Goal: Task Accomplishment & Management: Complete application form

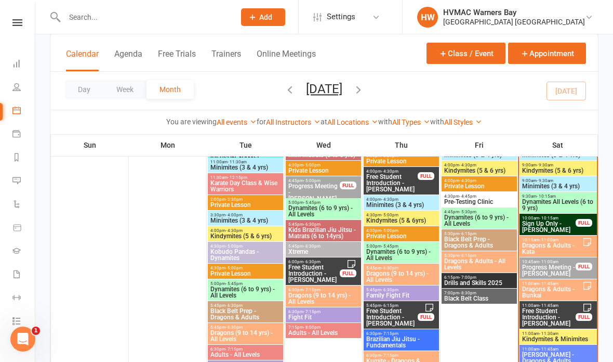
scroll to position [551, 0]
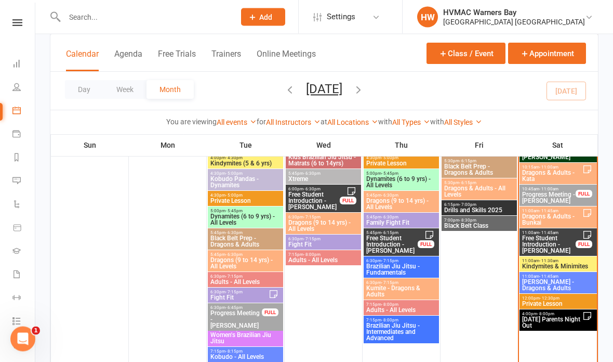
click at [551, 244] on span "Free Student Introduction - Eleanor Kozak" at bounding box center [549, 244] width 55 height 19
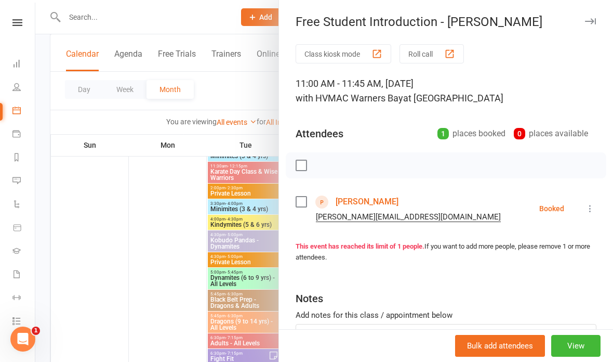
scroll to position [493, 0]
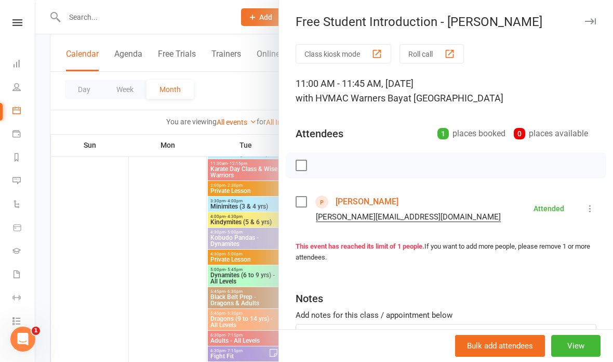
click at [169, 19] on div at bounding box center [324, 181] width 578 height 362
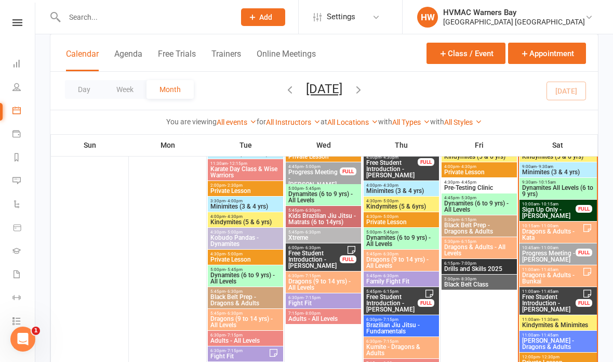
click at [155, 20] on input "text" at bounding box center [144, 17] width 166 height 15
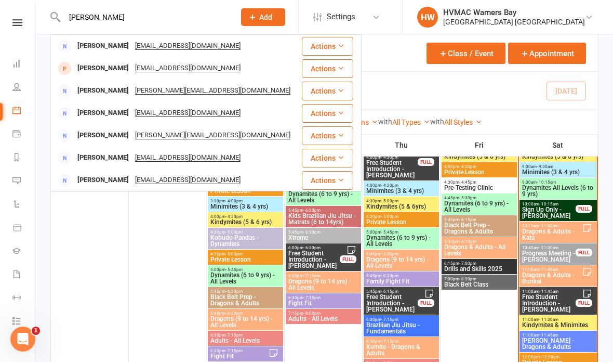
type input "Antony"
click at [140, 72] on div "jintoma1988@gmail.com" at bounding box center [188, 68] width 112 height 15
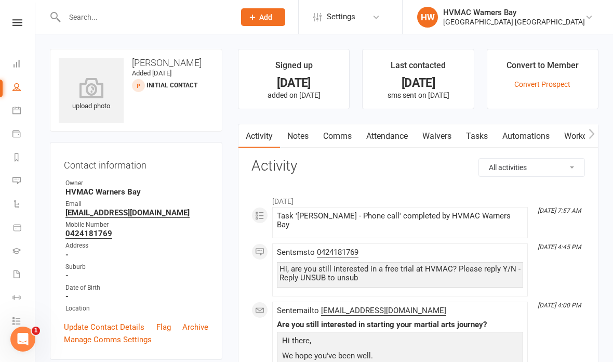
click at [430, 139] on link "Waivers" at bounding box center [437, 136] width 44 height 24
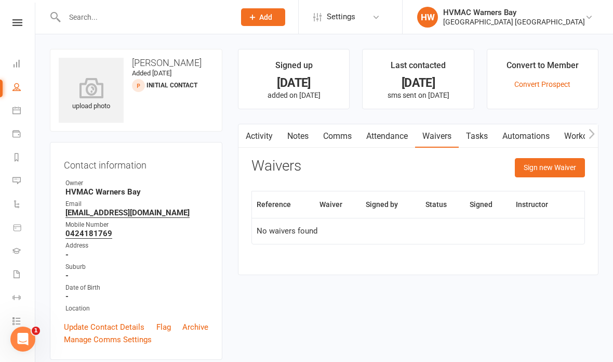
click at [540, 169] on button "Sign new Waiver" at bounding box center [550, 167] width 70 height 19
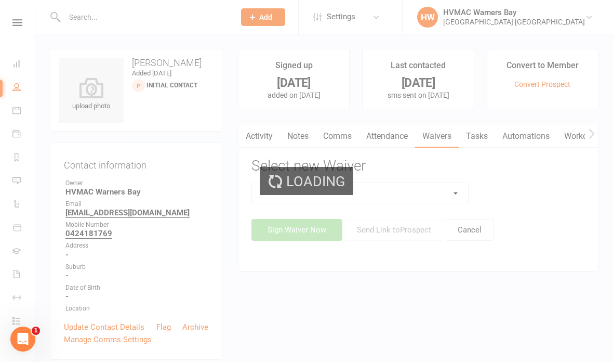
click at [436, 196] on div "Loading" at bounding box center [306, 181] width 613 height 362
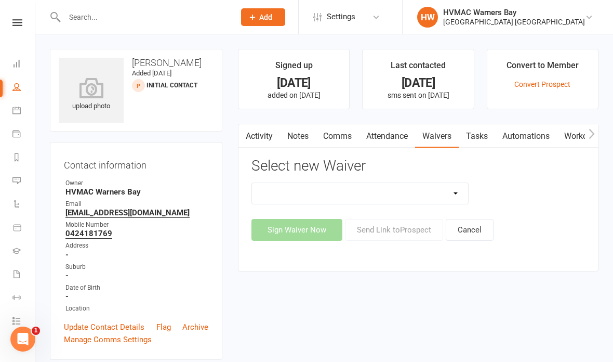
click at [392, 192] on select "Cancellation Form Cancellation Form - Kinder Kicks Fitness Challenge Goals Asse…" at bounding box center [360, 193] width 216 height 21
select select "3130"
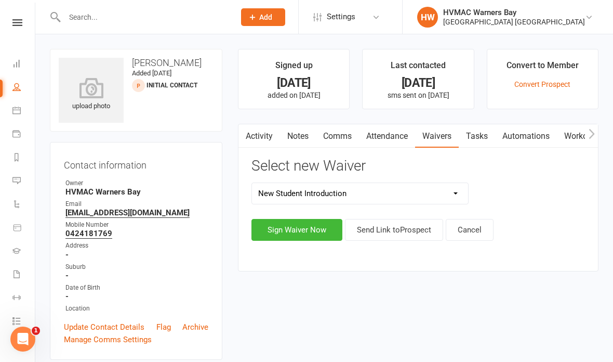
click at [308, 224] on button "Sign Waiver Now" at bounding box center [297, 230] width 91 height 22
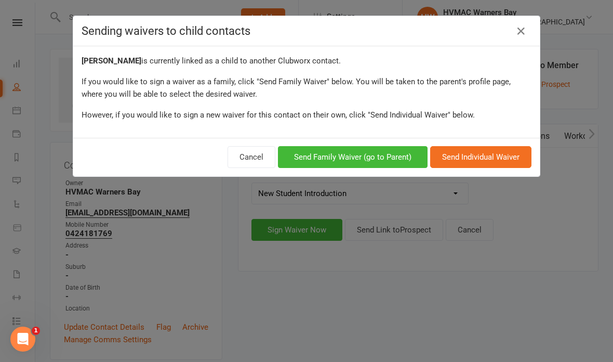
click at [315, 157] on button "Send Family Waiver (go to Parent)" at bounding box center [353, 157] width 150 height 22
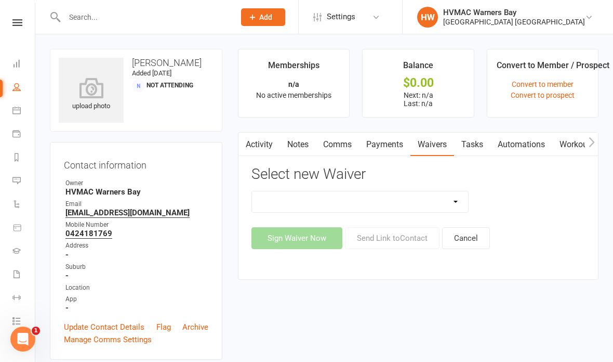
click at [409, 201] on select "Cancellation Form Cancellation Form - Kinder Kicks Fitness Challenge Goals Asse…" at bounding box center [360, 201] width 216 height 21
select select "3130"
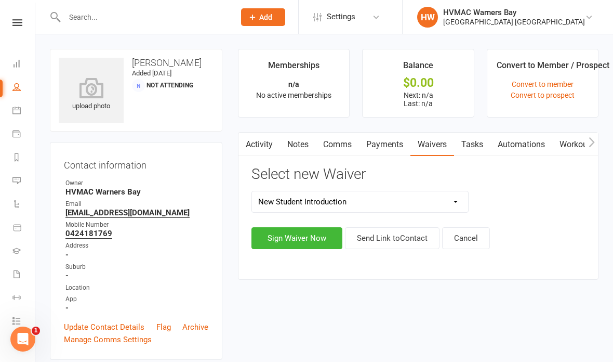
click at [300, 236] on button "Sign Waiver Now" at bounding box center [297, 238] width 91 height 22
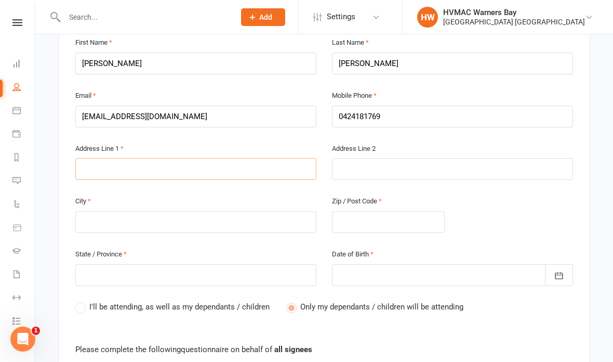
click at [212, 171] on input "text" at bounding box center [195, 169] width 241 height 22
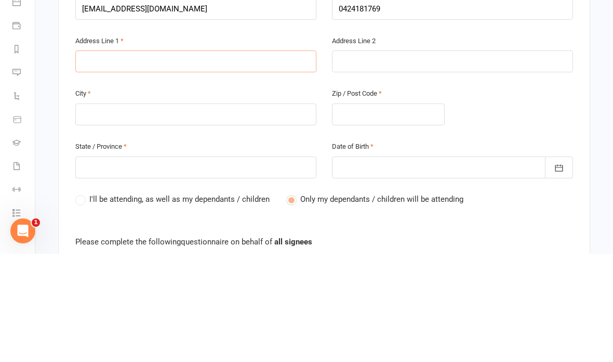
type input "4"
type input "42"
type input "42a"
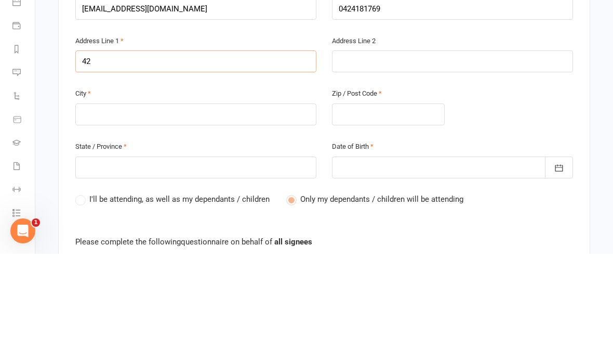
type input "42a"
type input "42a b"
type input "42a bo"
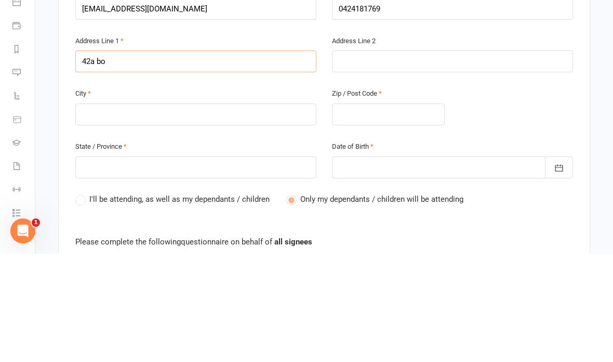
type input "42a bot"
type input "42a both"
type input "42a botha"
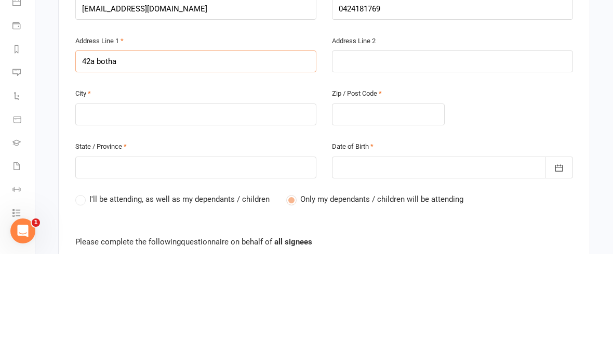
type input "42a botha"
type input "42a botham"
type input "42a Gotham"
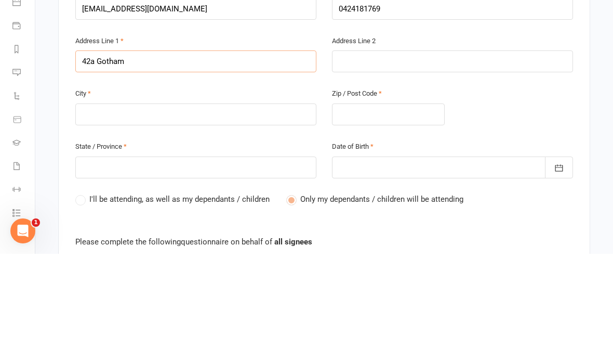
type input "42a Gotham s"
type input "42a Gotham st"
type input "42a Gotham str"
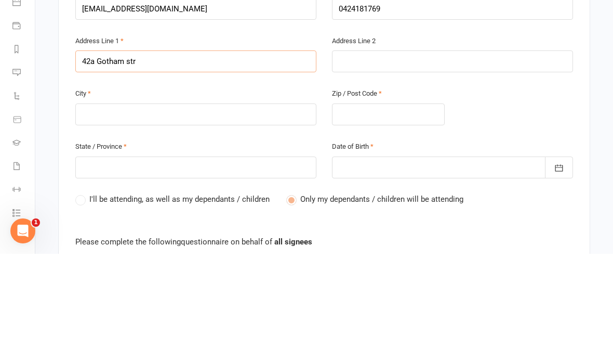
type input "42a Gotham str"
type input "42a Gotham stre"
type input "42a Gotham stree"
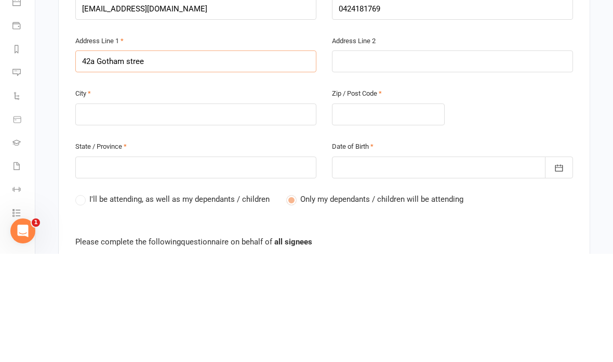
type input "42a Gotham street"
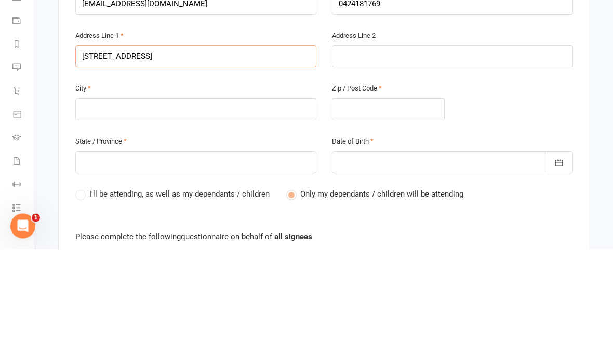
type input "42a Gotham street"
click at [196, 212] on input "text" at bounding box center [195, 223] width 241 height 22
type input "C"
type input "Ca"
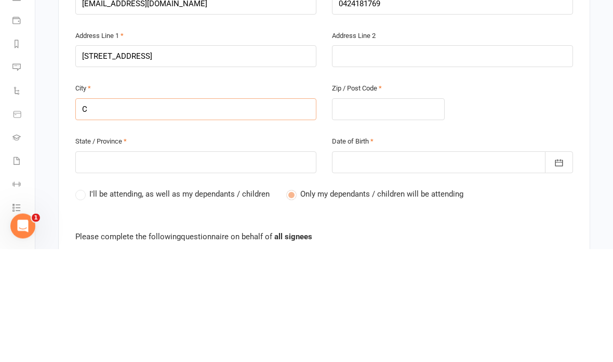
type input "Ca"
type input "Cam"
type input "Came"
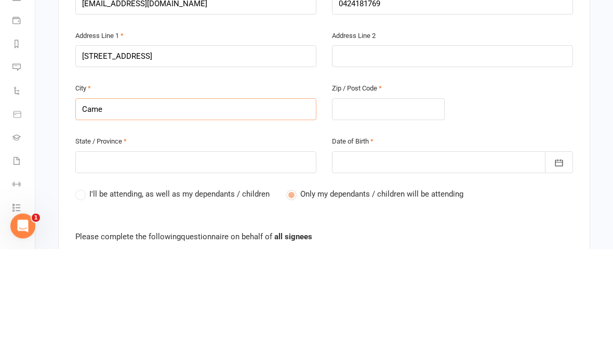
type input "Camer"
type input "Camero"
type input "Cameron"
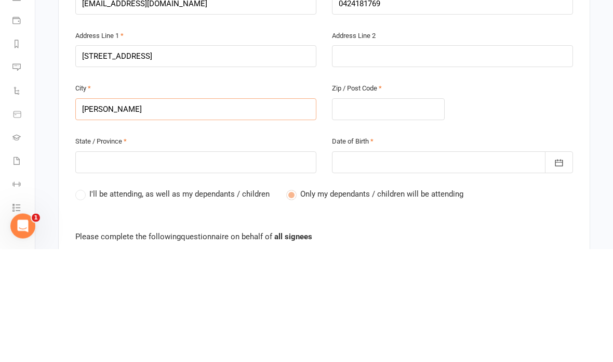
type input "Cameron"
type input "Cameron P"
type input "Cameron Pa"
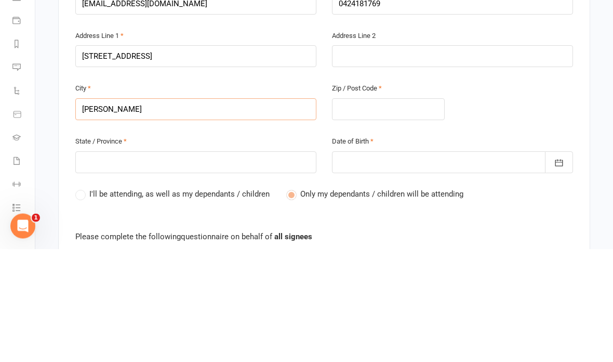
type input "Cameron Par"
type input "Cameron Park"
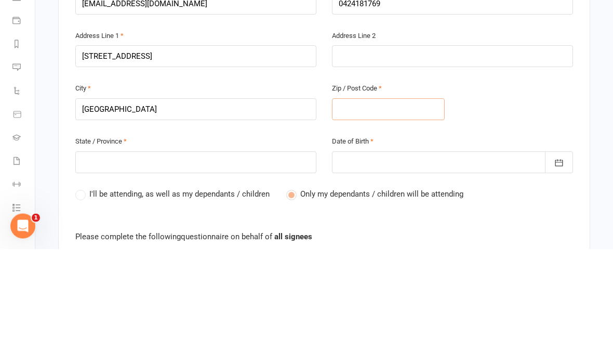
click at [407, 212] on input "text" at bounding box center [388, 223] width 113 height 22
type input "2"
type input "22"
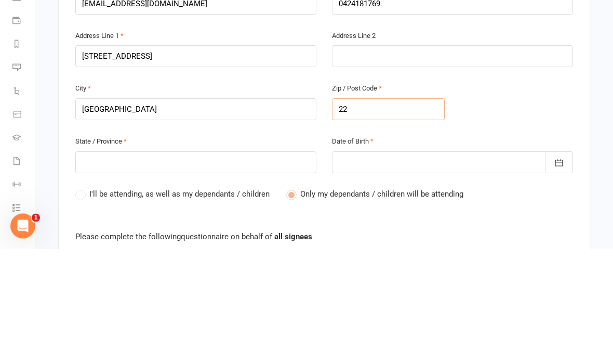
type input "228"
type input "2285"
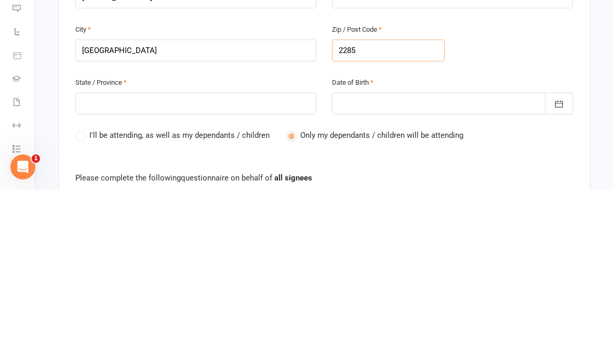
type input "2285"
click at [191, 265] on input "text" at bounding box center [195, 276] width 241 height 22
type input "N"
type input "NS"
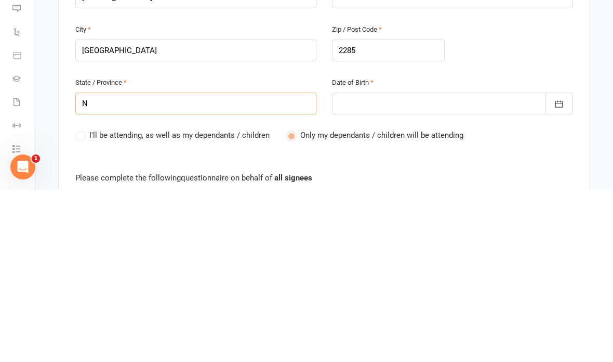
type input "NS"
type input "NSW"
click at [401, 265] on div at bounding box center [452, 276] width 241 height 22
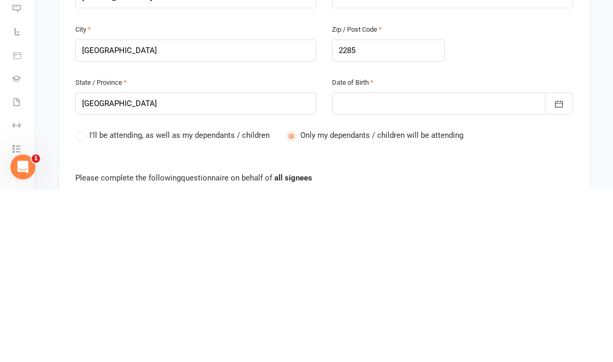
scroll to position [482, 0]
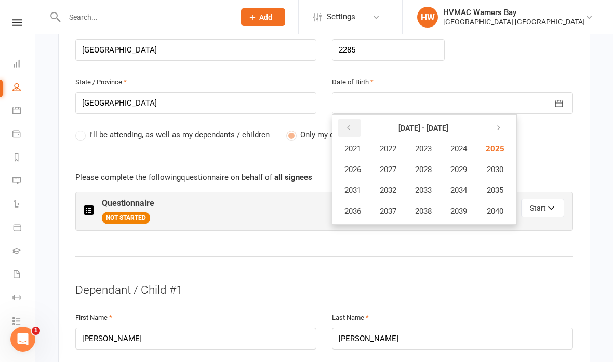
click at [339, 118] on button "button" at bounding box center [349, 127] width 22 height 19
click at [341, 121] on button "button" at bounding box center [349, 127] width 22 height 19
click at [428, 165] on span "1988" at bounding box center [423, 169] width 17 height 9
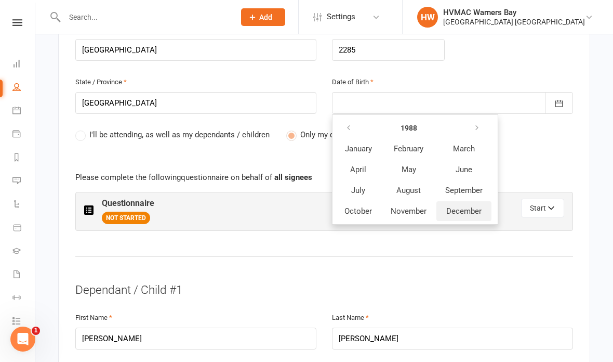
click at [469, 210] on button "December" at bounding box center [464, 211] width 55 height 20
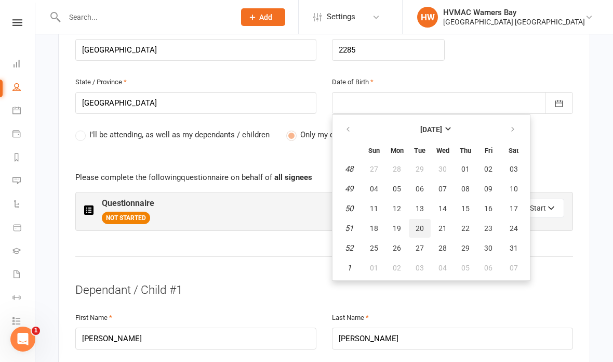
click at [418, 219] on button "20" at bounding box center [420, 228] width 22 height 19
type input "20 Dec 1988"
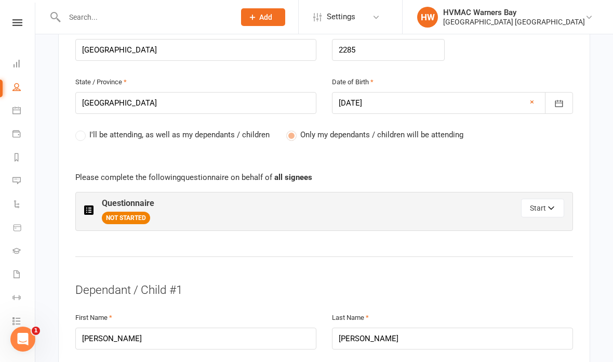
click at [544, 210] on button "Start" at bounding box center [542, 208] width 43 height 19
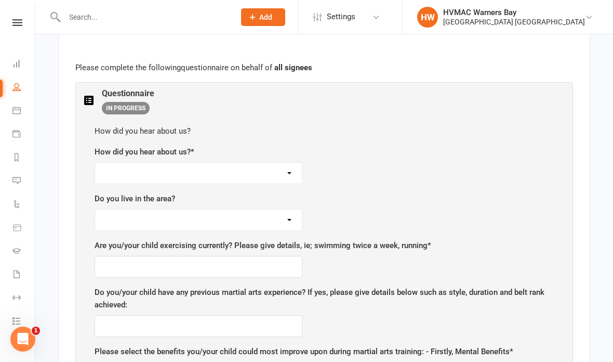
scroll to position [597, 0]
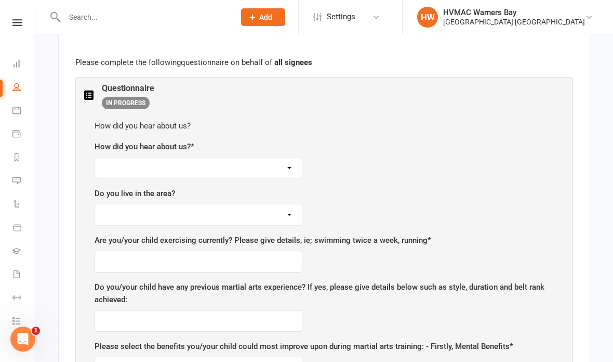
click at [235, 164] on select "Facebook Internet Referral from a friend Flyer in the mail or at the shopping m…" at bounding box center [198, 167] width 207 height 21
select select "Internet"
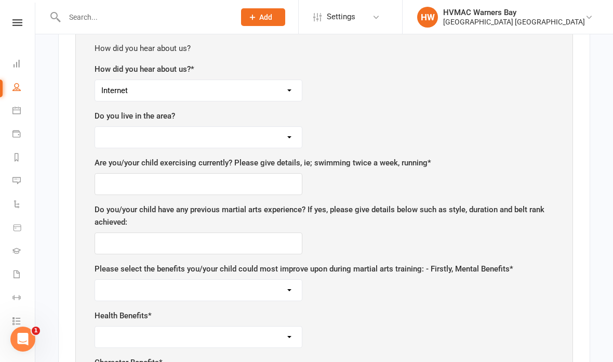
scroll to position [675, 0]
click at [254, 128] on select "Yes No" at bounding box center [198, 136] width 207 height 21
select select "Yes"
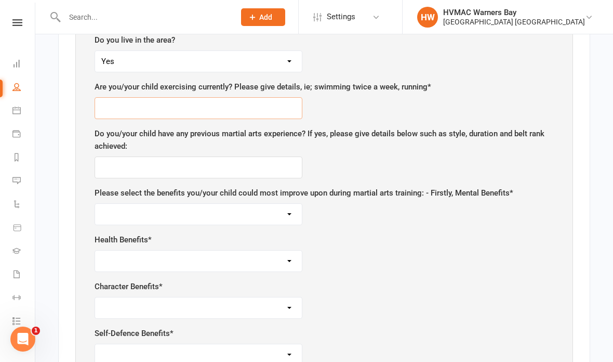
click at [246, 101] on input "text" at bounding box center [199, 108] width 208 height 22
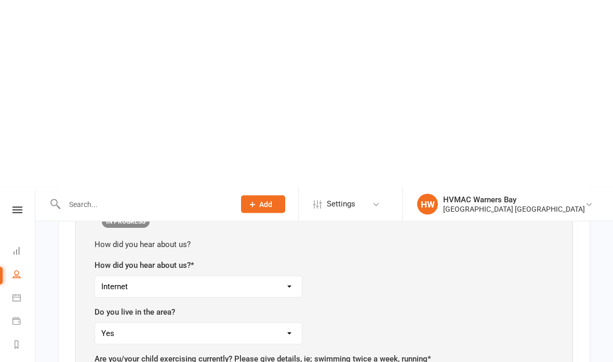
scroll to position [665, 0]
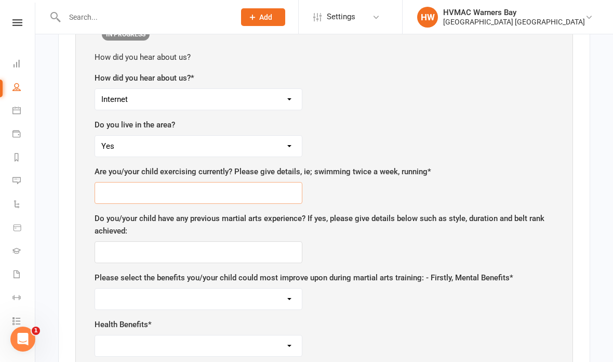
click at [113, 186] on input "text" at bounding box center [199, 193] width 208 height 22
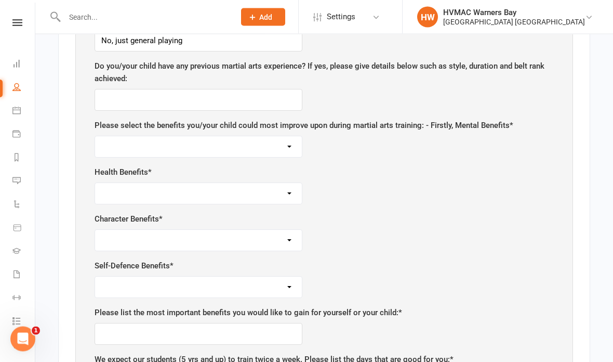
scroll to position [817, 0]
type input "No, just general playing"
click at [244, 95] on input "text" at bounding box center [199, 100] width 208 height 22
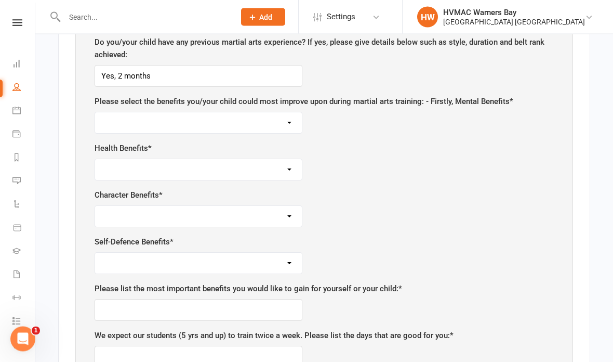
scroll to position [842, 0]
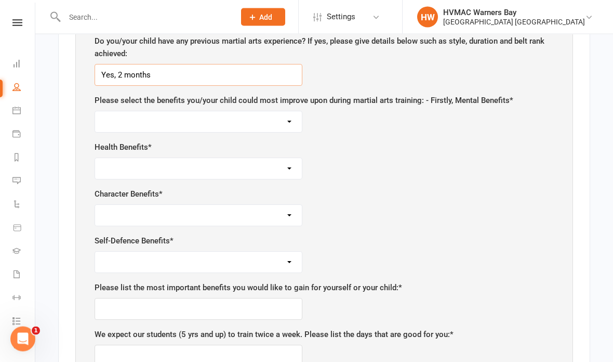
type input "Yes, 2 months"
click at [100, 122] on select "Self-esteem Focus and Listening Fun, Fun, Fun Determination Motivation" at bounding box center [198, 122] width 207 height 21
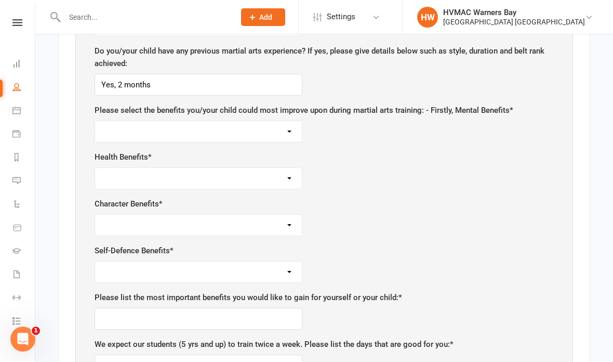
scroll to position [824, 0]
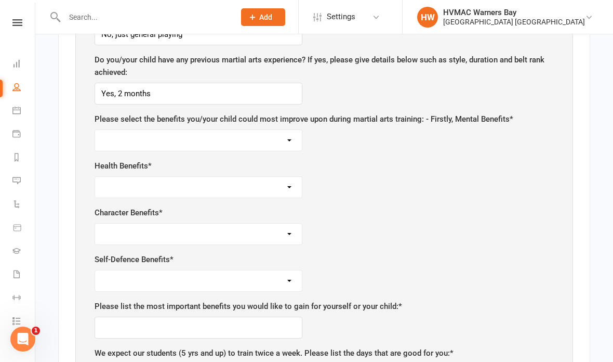
click at [102, 140] on select "Self-esteem Focus and Listening Fun, Fun, Fun Determination Motivation" at bounding box center [198, 140] width 207 height 21
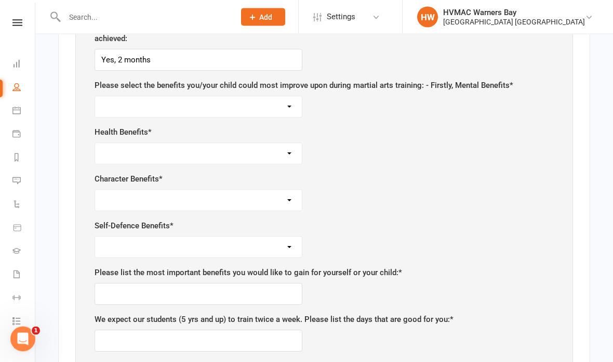
scroll to position [857, 0]
click at [240, 96] on select "Self-esteem Focus and Listening Fun, Fun, Fun Determination Motivation" at bounding box center [198, 106] width 207 height 21
select select "Focus and Listening"
click at [130, 143] on select "Weight Control Strength Flexibility Coordination Cardio vascular / Fitness" at bounding box center [198, 153] width 207 height 21
select select "Flexibility"
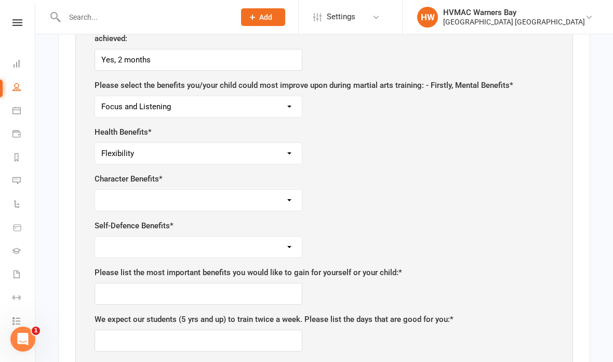
click at [125, 190] on select "Respect for others/self Integrity Self control Leadership Assertiveness" at bounding box center [198, 200] width 207 height 21
select select "Respect for others/self"
click at [112, 236] on select "Safety Self confidence Anti-bullying Agility and coordination Awareness" at bounding box center [198, 246] width 207 height 21
select select "Self confidence"
click at [118, 283] on input "text" at bounding box center [199, 294] width 208 height 22
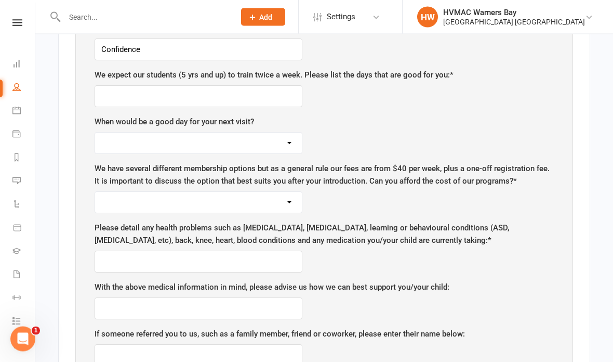
scroll to position [1103, 0]
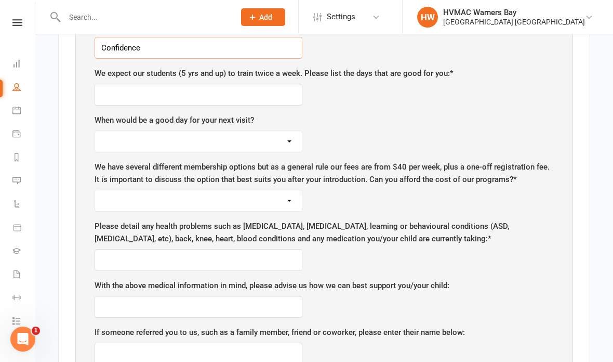
type input "Confidence"
click at [198, 95] on input "text" at bounding box center [199, 95] width 208 height 22
type input "Saturdays"
click at [272, 131] on select "Monday Tuesday Wednesday Thursday Friday Saturday" at bounding box center [198, 141] width 207 height 21
select select "Saturday"
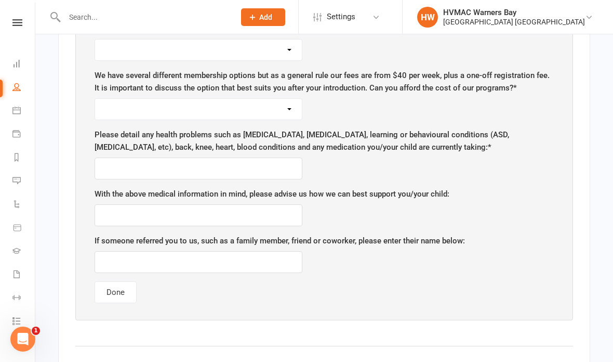
scroll to position [1194, 0]
click at [261, 103] on select "Yes No" at bounding box center [198, 109] width 207 height 21
select select "Yes"
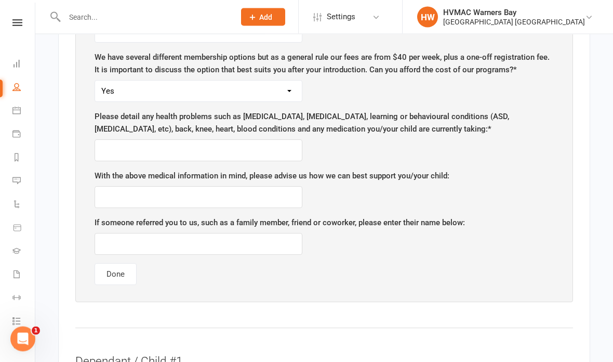
scroll to position [1213, 0]
click at [248, 150] on input "text" at bounding box center [199, 150] width 208 height 22
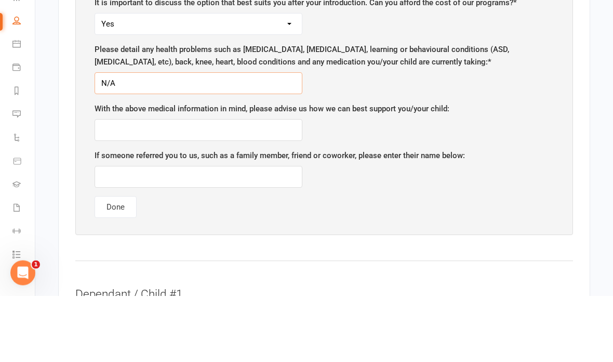
type input "N/A"
click at [263, 186] on input "text" at bounding box center [199, 197] width 208 height 22
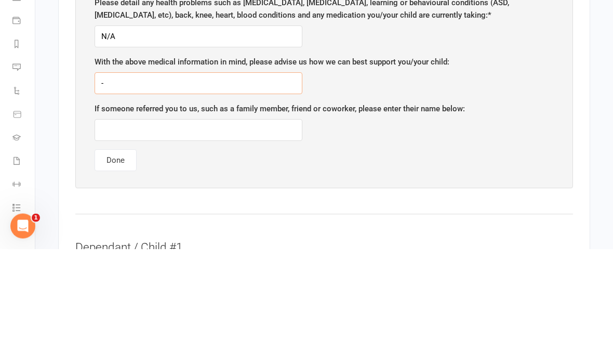
type input "-"
click at [218, 232] on input "text" at bounding box center [199, 243] width 208 height 22
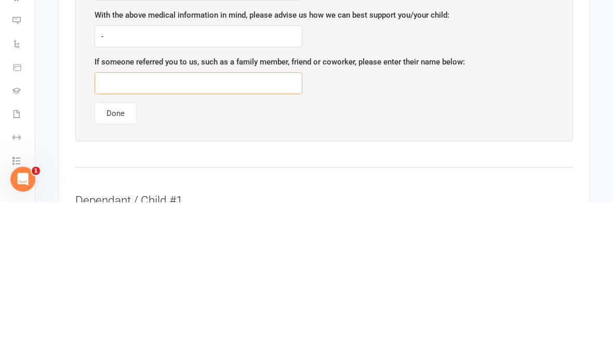
type input "-"
click at [124, 262] on button "Done" at bounding box center [116, 273] width 42 height 22
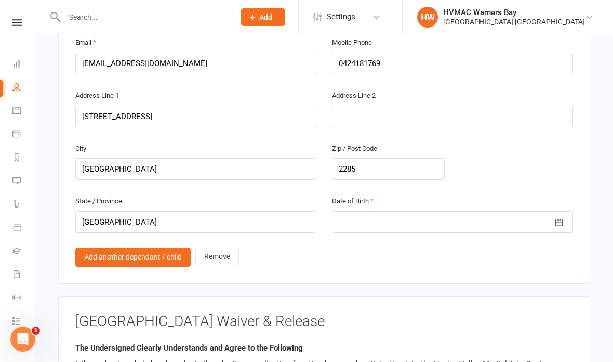
scroll to position [807, 0]
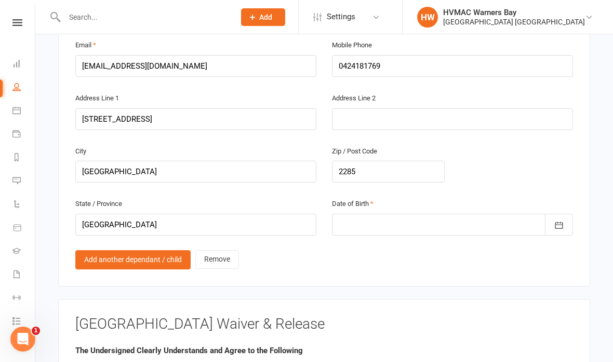
click at [560, 220] on icon "button" at bounding box center [559, 225] width 10 height 10
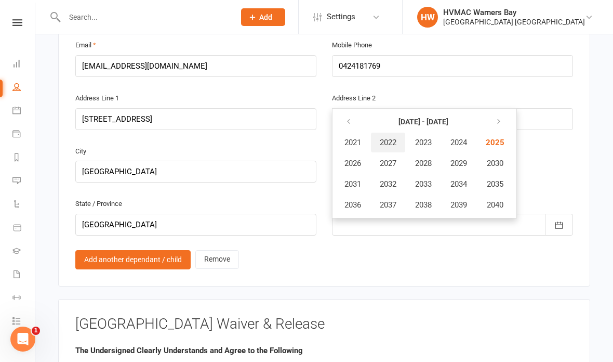
click at [388, 138] on span "2022" at bounding box center [388, 142] width 17 height 9
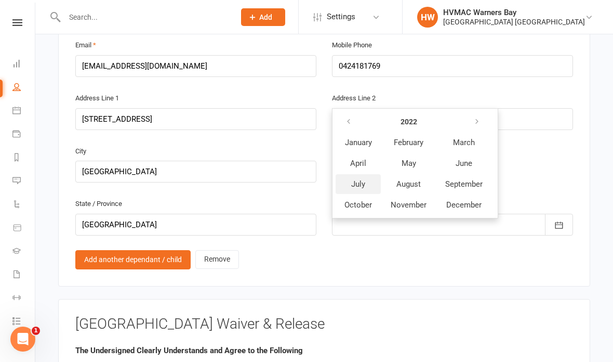
click at [359, 179] on span "July" at bounding box center [358, 183] width 14 height 9
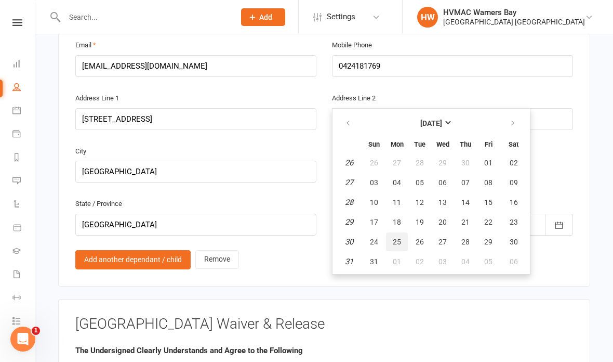
click at [397, 237] on span "25" at bounding box center [397, 241] width 8 height 8
type input "25 Jul 2022"
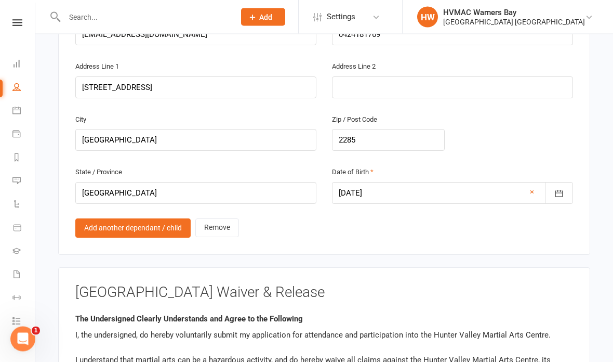
scroll to position [813, 0]
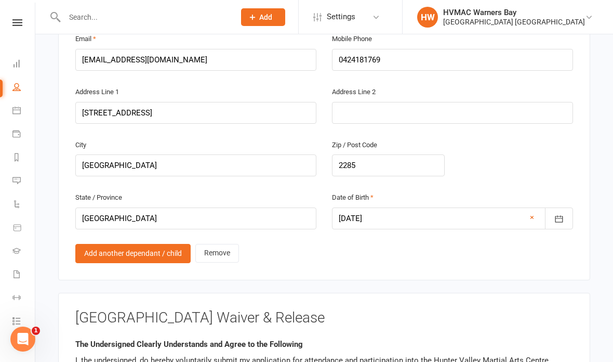
click at [426, 208] on div at bounding box center [452, 218] width 241 height 22
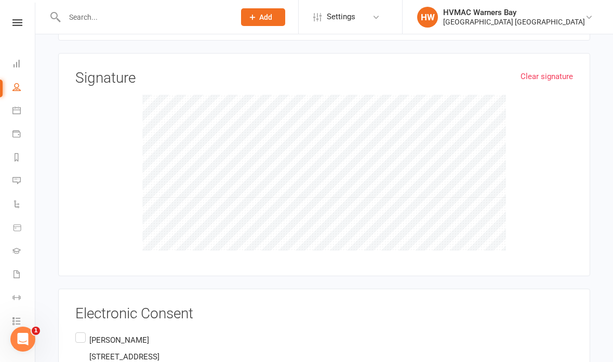
scroll to position [1212, 0]
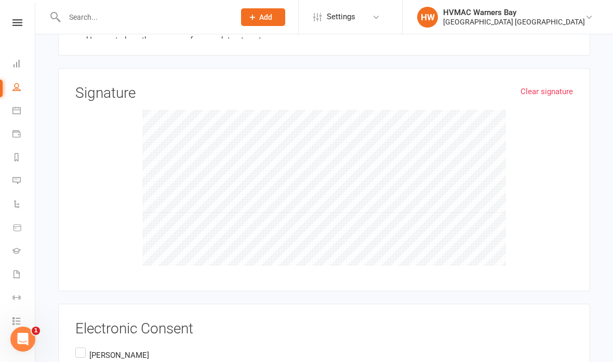
click at [92, 345] on label "Jinto Antony 42a Gotham street, Cameron Park, NSW 2285 AU" at bounding box center [117, 363] width 84 height 37
click at [82, 345] on input "Jinto Antony 42a Gotham street, Cameron Park, NSW 2285 AU" at bounding box center [78, 345] width 7 height 0
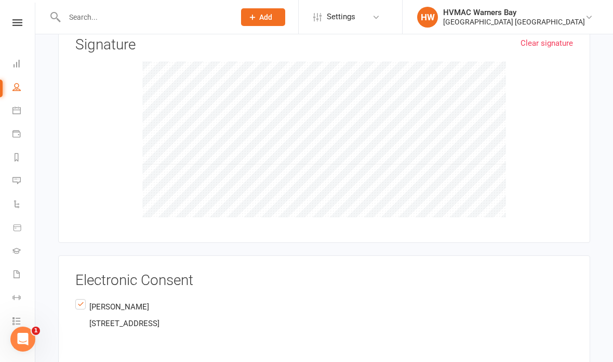
scroll to position [1287, 0]
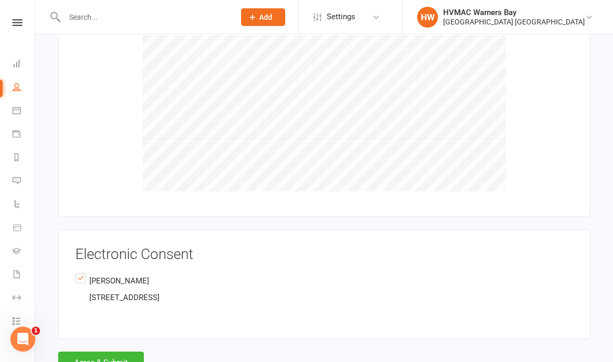
click at [113, 355] on button "Agree & Submit" at bounding box center [101, 362] width 86 height 22
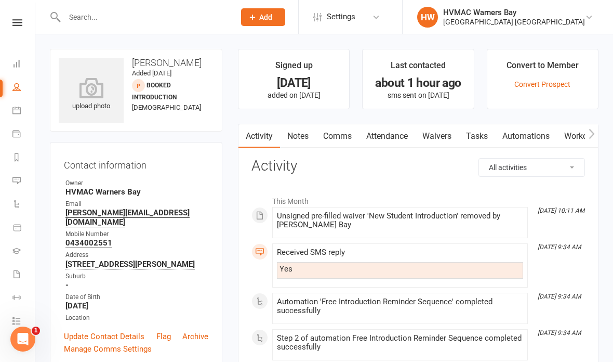
click at [445, 131] on link "Waivers" at bounding box center [437, 136] width 44 height 24
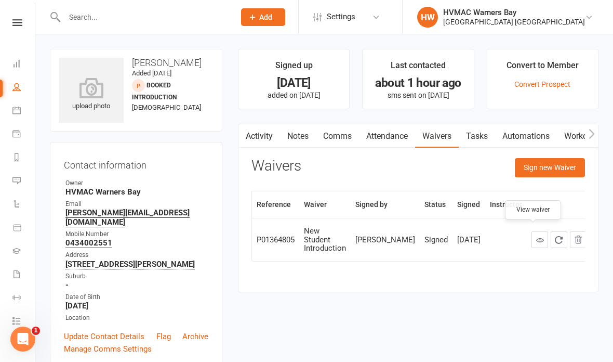
click at [534, 231] on link at bounding box center [540, 239] width 17 height 17
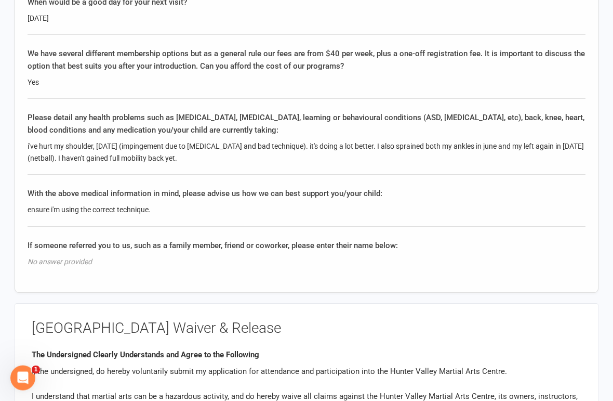
scroll to position [1073, 0]
